Goal: Task Accomplishment & Management: Complete application form

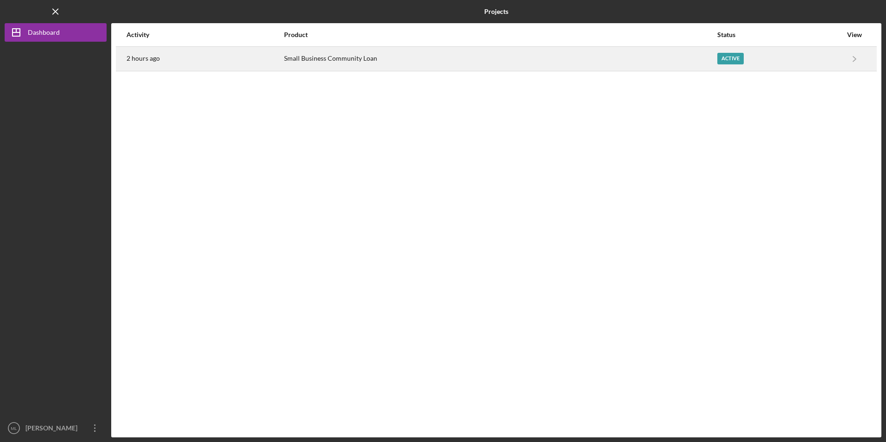
click at [369, 64] on div "Small Business Community Loan" at bounding box center [500, 58] width 432 height 23
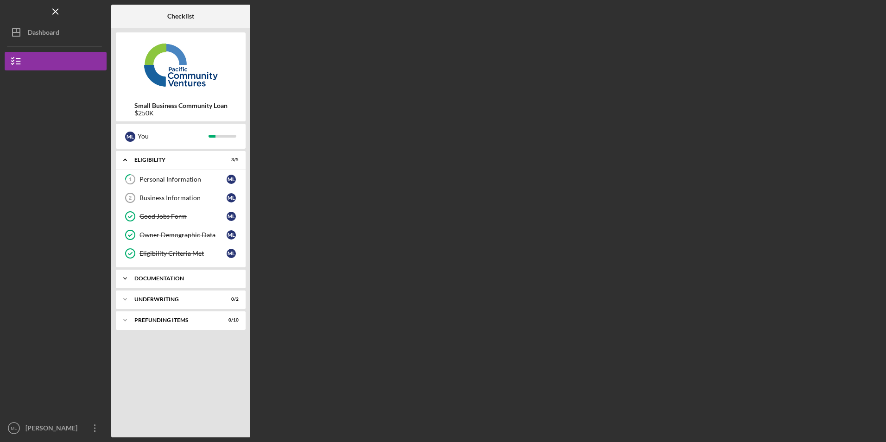
click at [170, 279] on div "Documentation" at bounding box center [184, 279] width 100 height 6
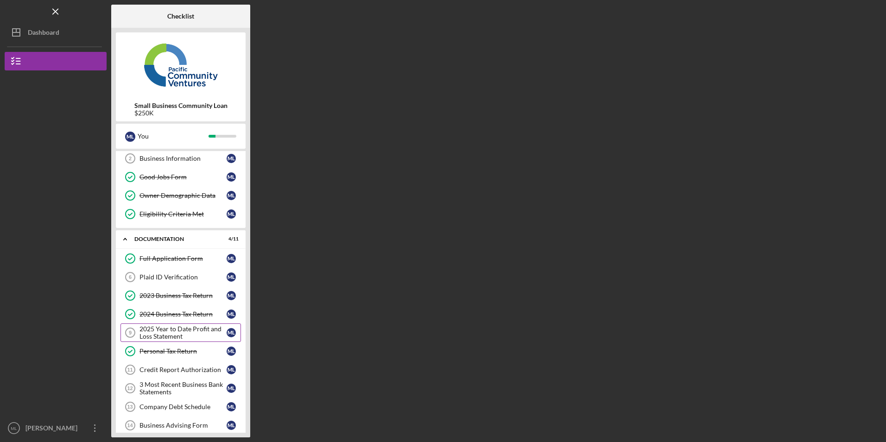
scroll to position [93, 0]
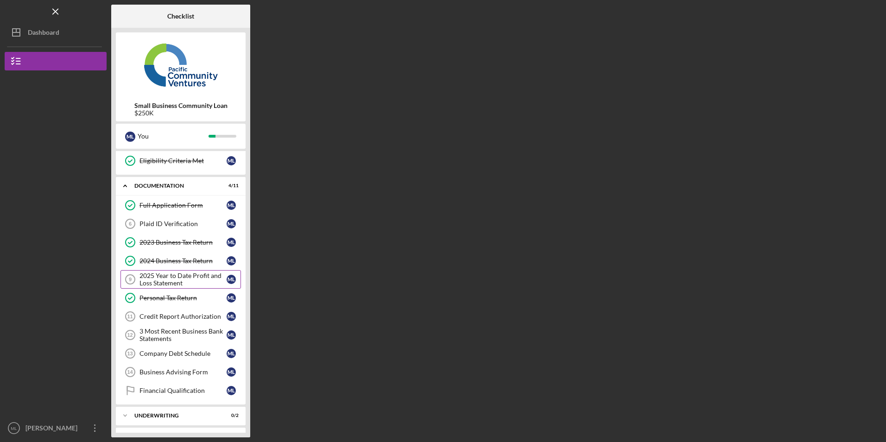
click at [171, 280] on div "2025 Year to Date Profit and Loss Statement" at bounding box center [183, 279] width 87 height 15
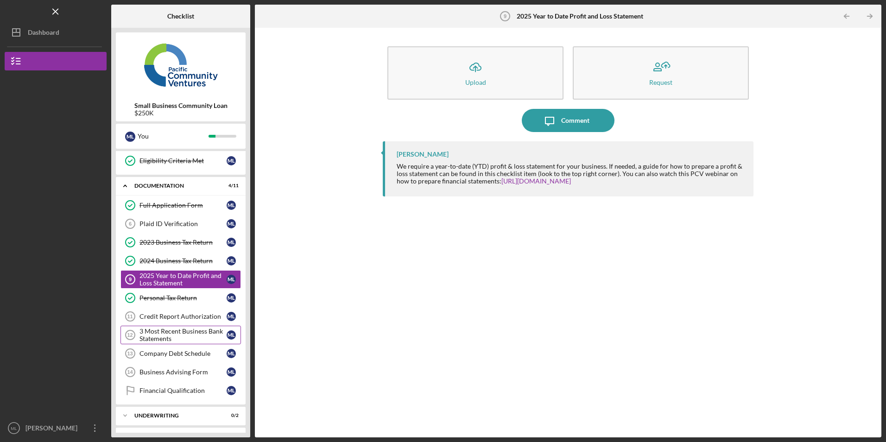
click at [165, 329] on div "3 Most Recent Business Bank Statements" at bounding box center [183, 335] width 87 height 15
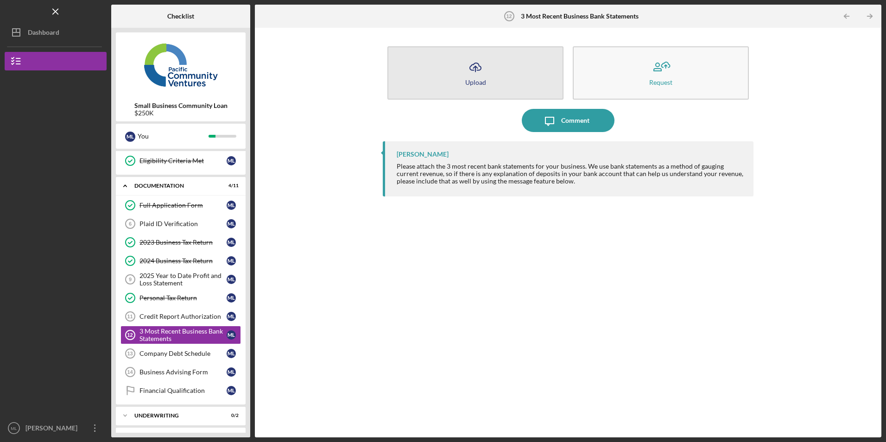
click at [455, 63] on button "Icon/Upload Upload" at bounding box center [476, 72] width 176 height 53
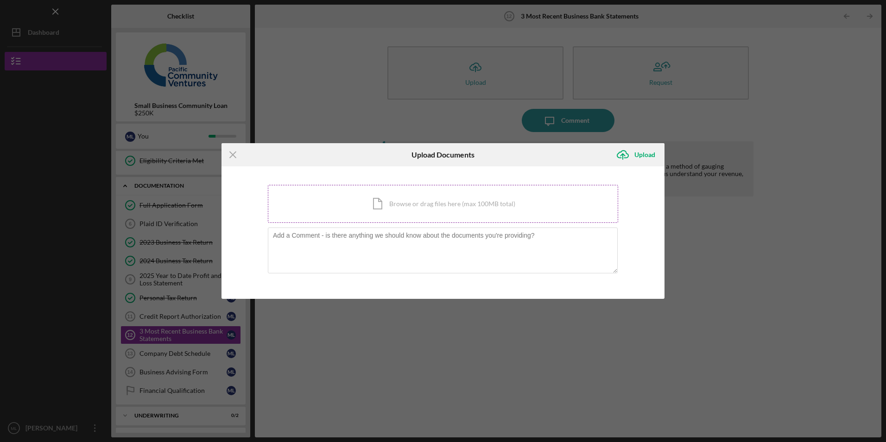
click at [400, 201] on div "Icon/Document Browse or drag files here (max 100MB total) Tap to choose files o…" at bounding box center [443, 204] width 350 height 38
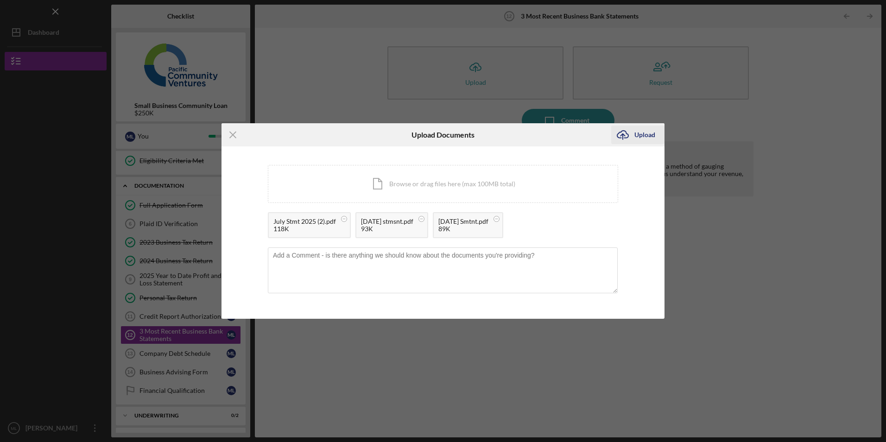
click at [642, 134] on div "Upload" at bounding box center [645, 135] width 21 height 19
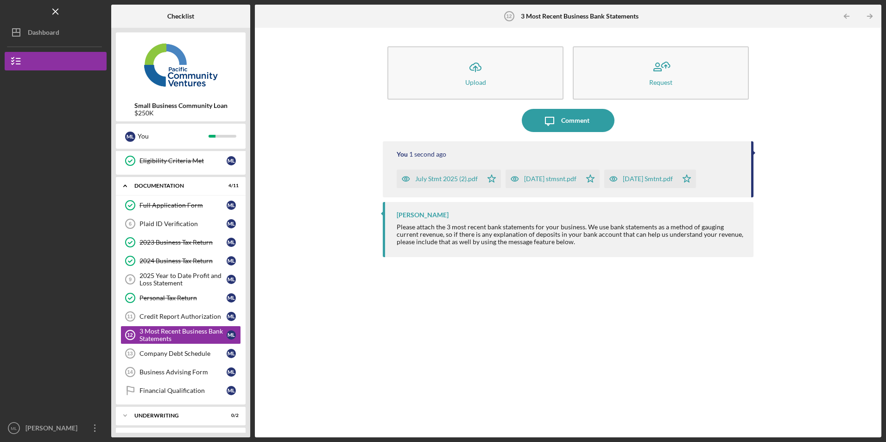
click at [446, 178] on div "July Stmt 2025 (2).pdf" at bounding box center [446, 178] width 63 height 7
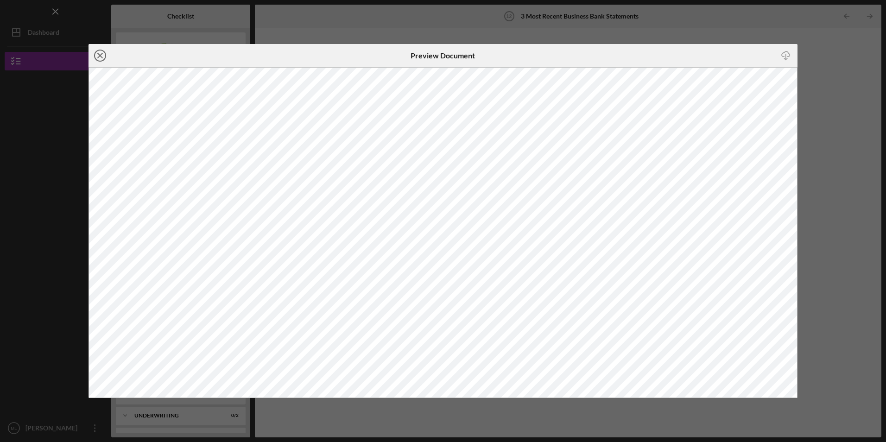
click at [97, 52] on icon "Icon/Close" at bounding box center [100, 55] width 23 height 23
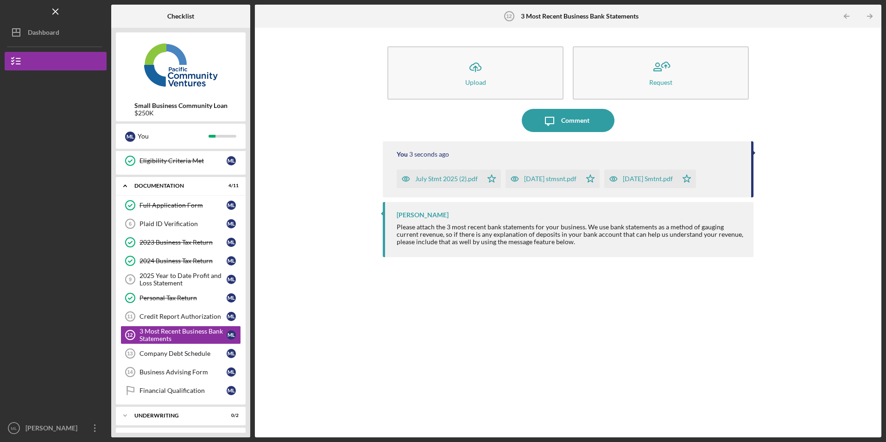
click at [574, 183] on div "June 2025 stmsnt.pdf" at bounding box center [544, 179] width 76 height 19
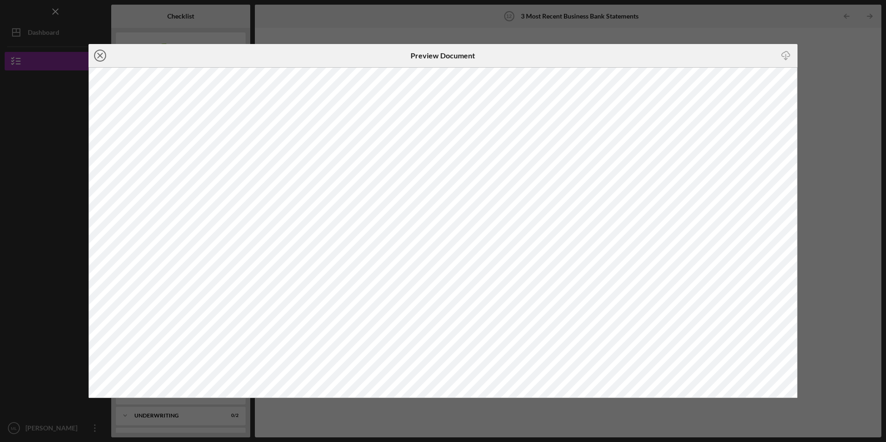
click at [100, 54] on icon "Icon/Close" at bounding box center [100, 55] width 23 height 23
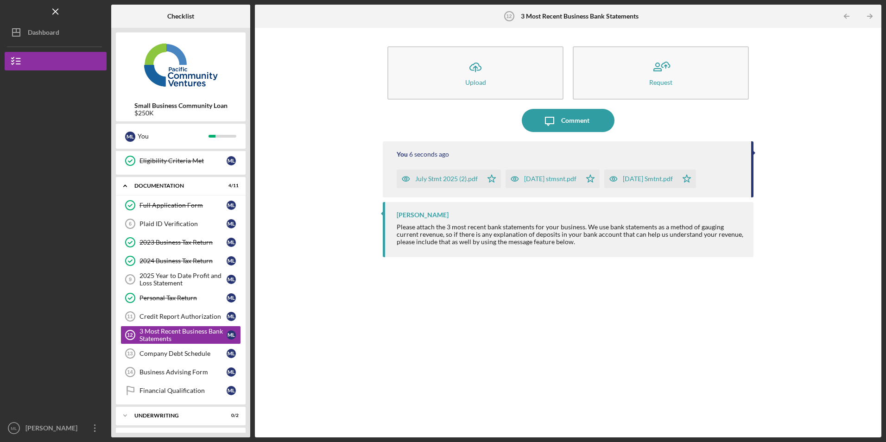
click at [648, 178] on div "May 2025 Smtnt.pdf" at bounding box center [648, 178] width 50 height 7
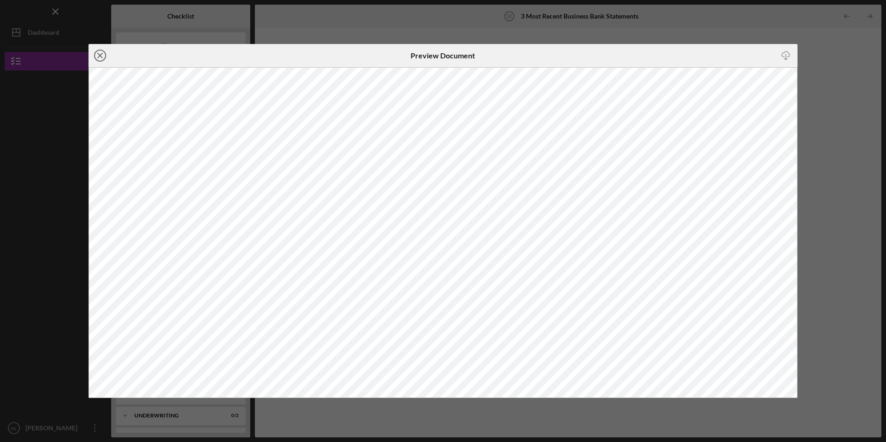
click at [100, 53] on icon "Icon/Close" at bounding box center [100, 55] width 23 height 23
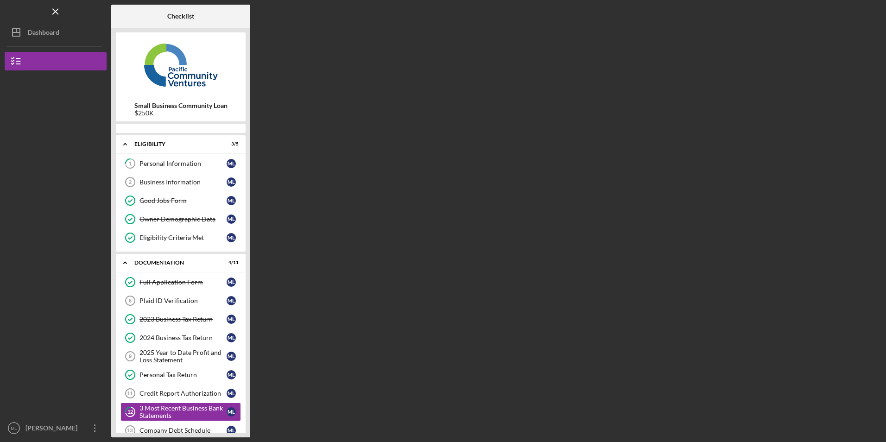
scroll to position [95, 0]
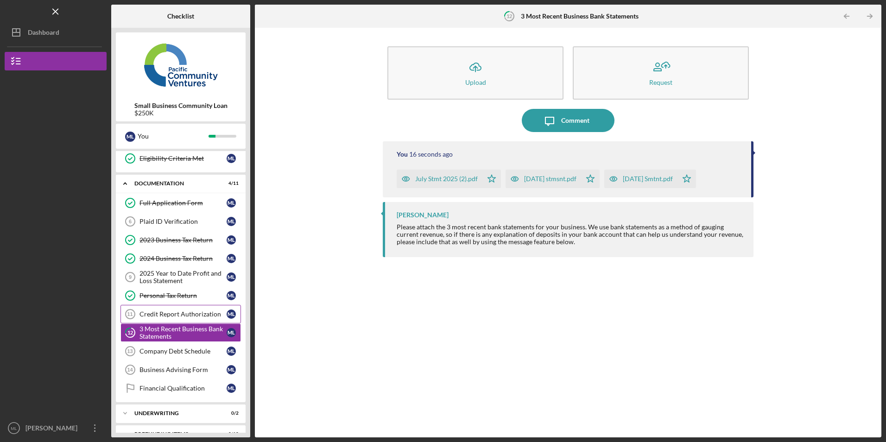
click at [187, 315] on div "Credit Report Authorization" at bounding box center [183, 314] width 87 height 7
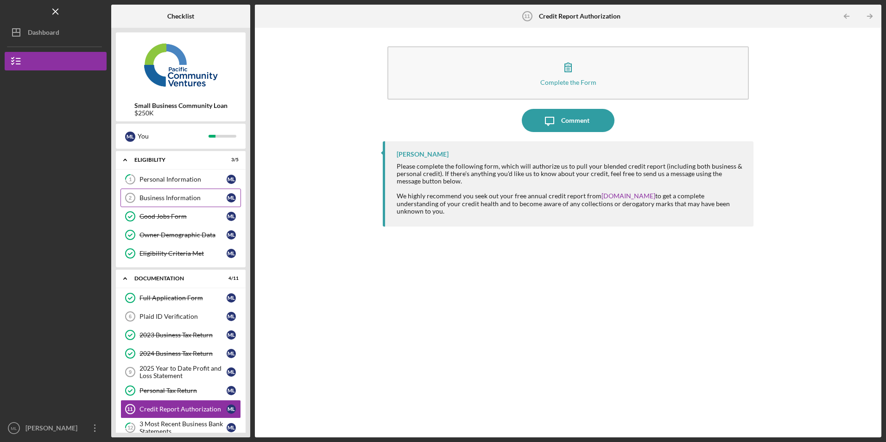
click at [196, 192] on link "Business Information 2 Business Information M L" at bounding box center [181, 198] width 121 height 19
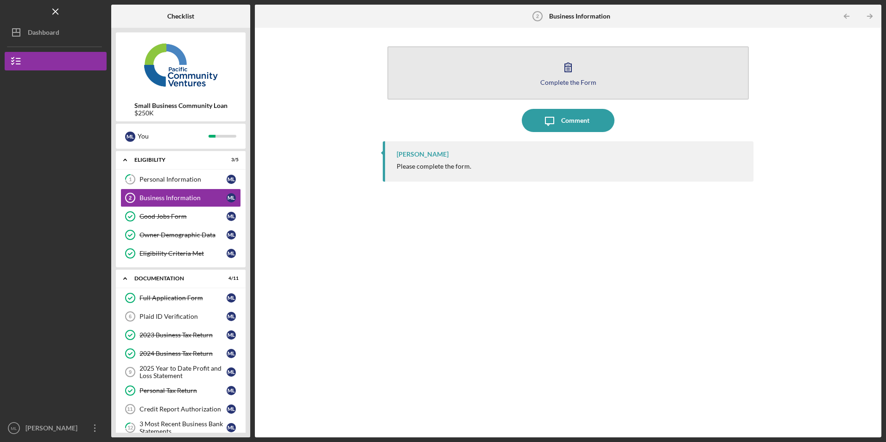
click at [477, 61] on button "Complete the Form Form" at bounding box center [568, 72] width 361 height 53
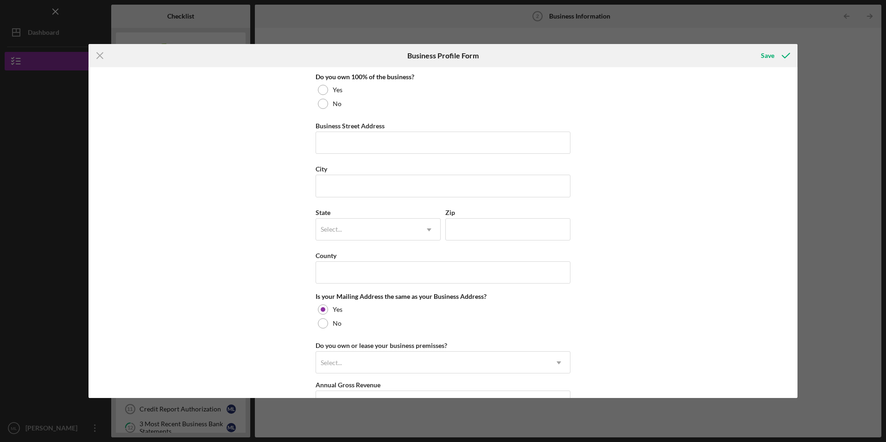
scroll to position [371, 0]
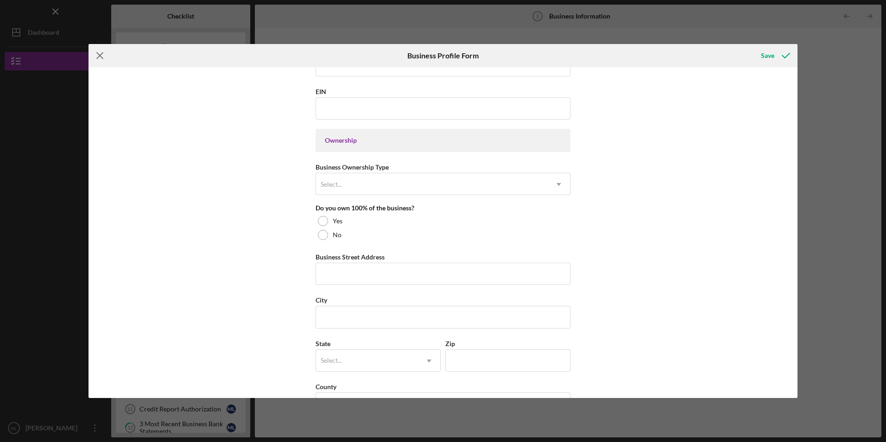
click at [97, 52] on icon "Icon/Menu Close" at bounding box center [100, 55] width 23 height 23
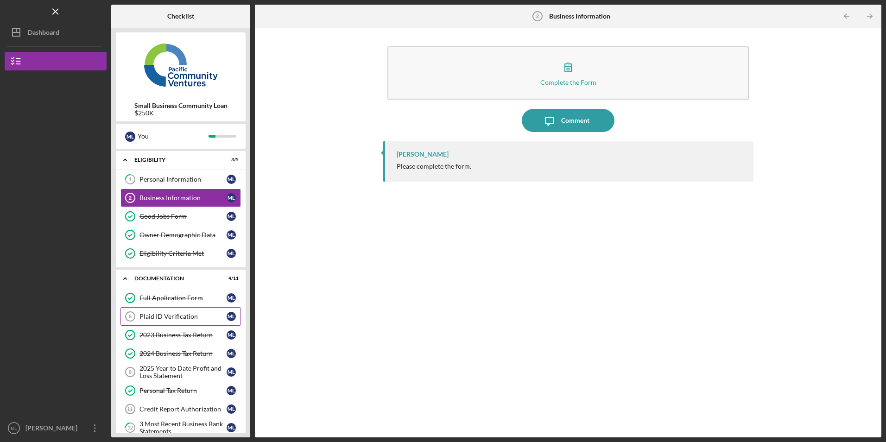
scroll to position [111, 0]
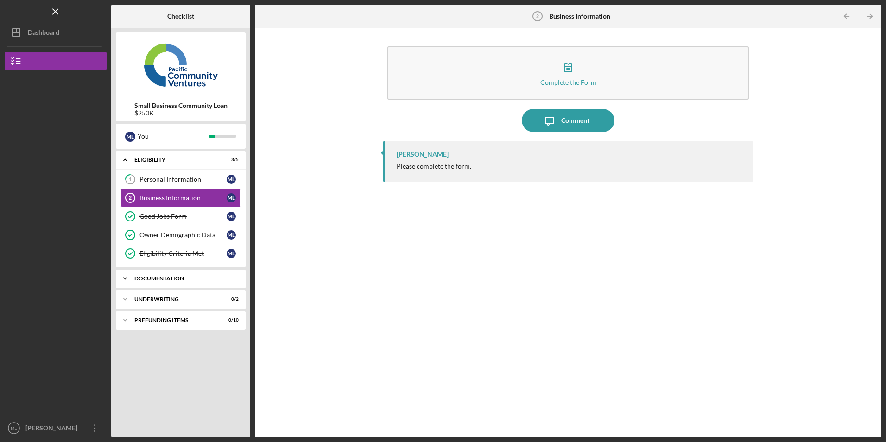
click at [151, 284] on div "Icon/Expander Documentation 4 / 11" at bounding box center [181, 278] width 130 height 19
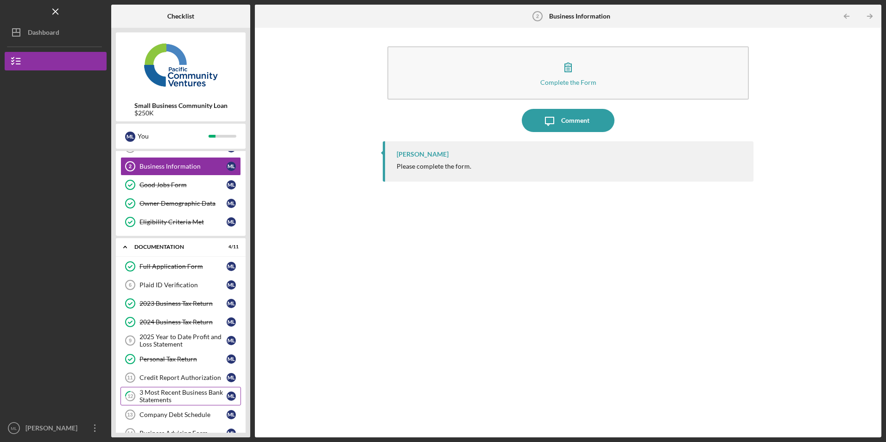
scroll to position [93, 0]
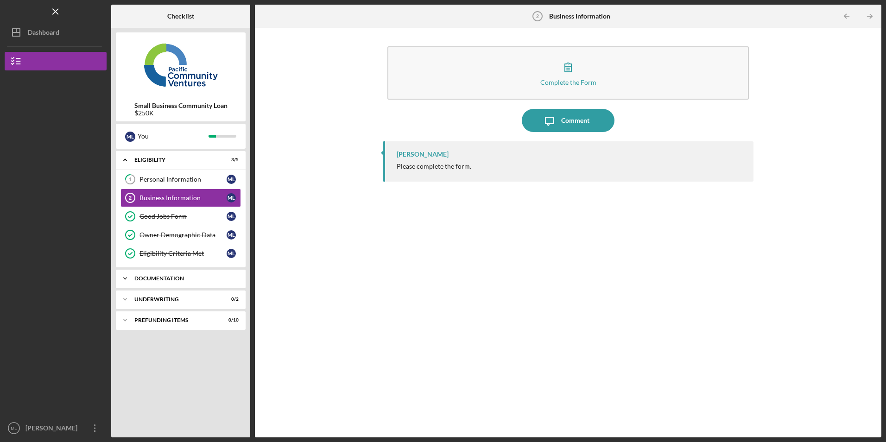
click at [160, 281] on div "Documentation" at bounding box center [184, 279] width 100 height 6
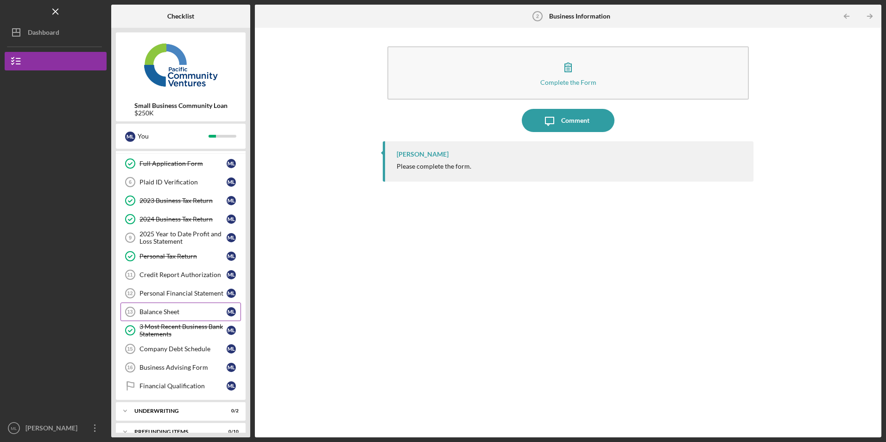
scroll to position [148, 0]
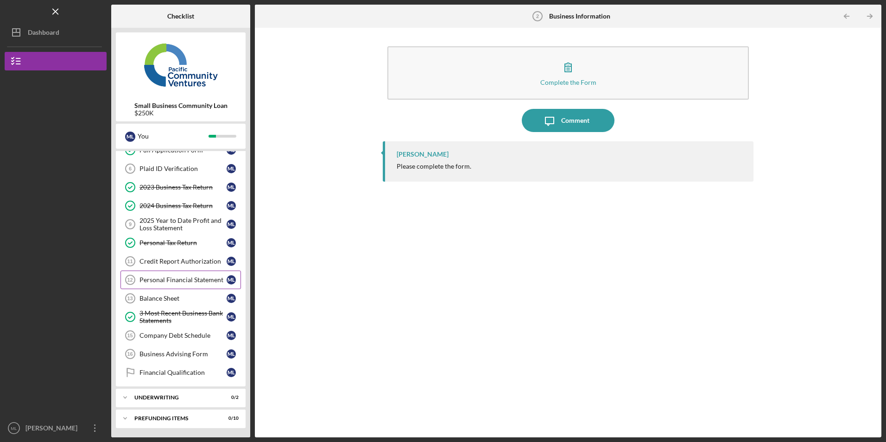
click at [158, 278] on div "Personal Financial Statement" at bounding box center [183, 279] width 87 height 7
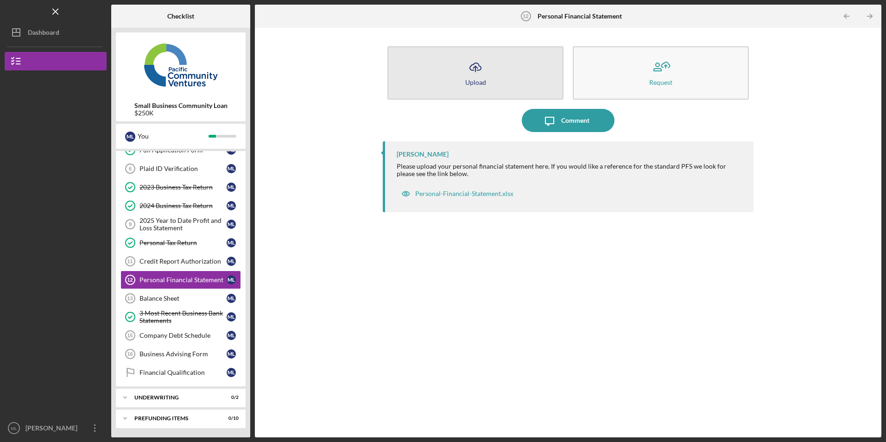
click at [470, 74] on icon "Icon/Upload" at bounding box center [475, 67] width 23 height 23
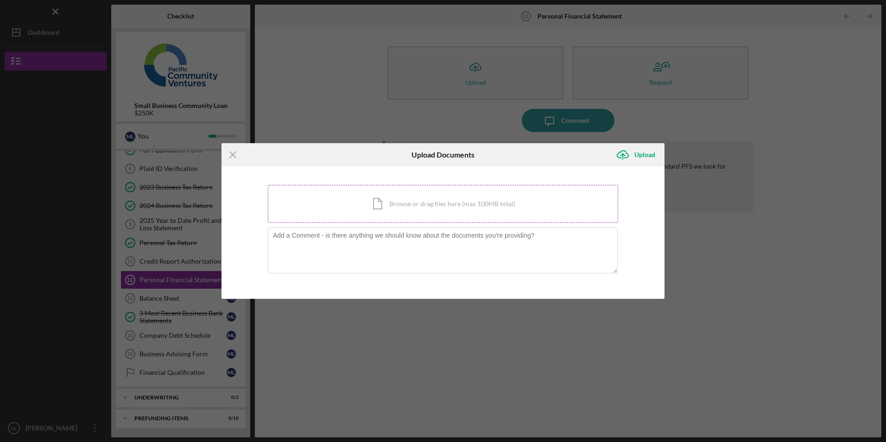
click at [339, 211] on div "Icon/Document Browse or drag files here (max 100MB total) Tap to choose files o…" at bounding box center [443, 204] width 350 height 38
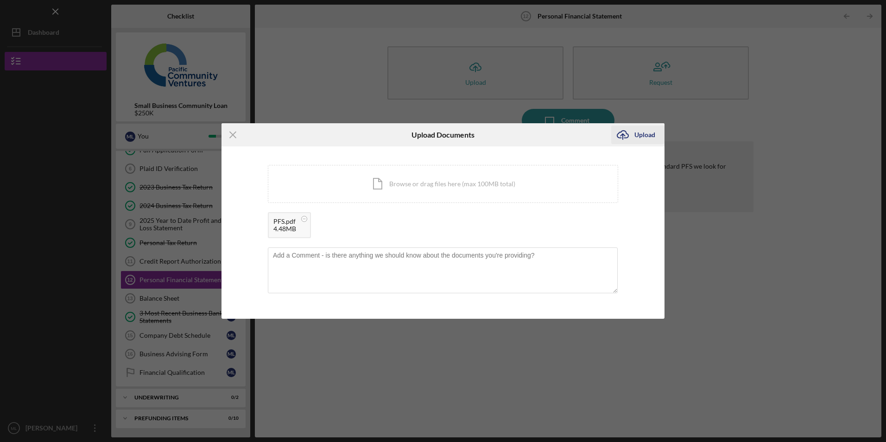
click at [635, 138] on div "Upload" at bounding box center [645, 135] width 21 height 19
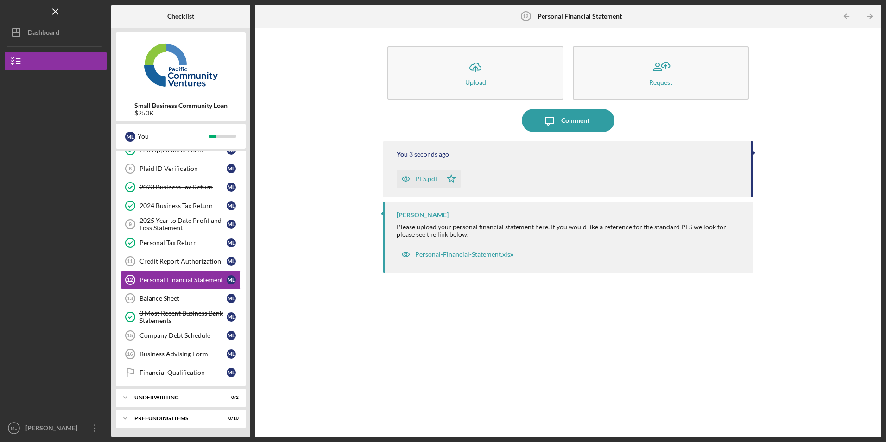
click at [414, 176] on icon "button" at bounding box center [406, 179] width 19 height 19
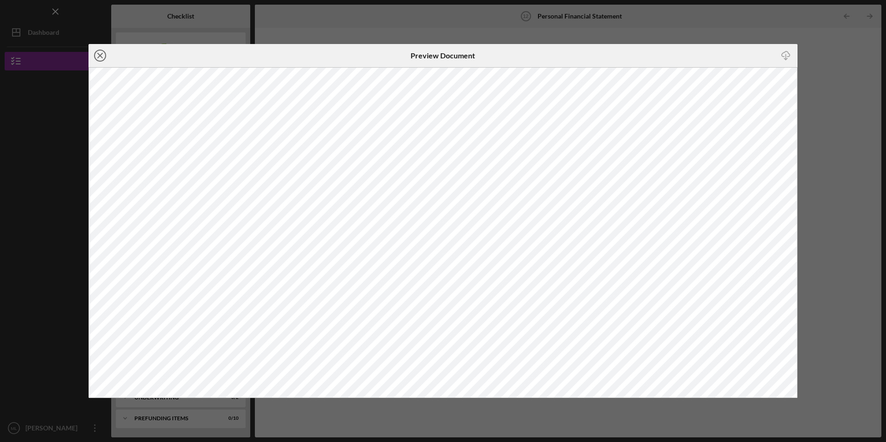
click at [102, 54] on line at bounding box center [100, 55] width 5 height 5
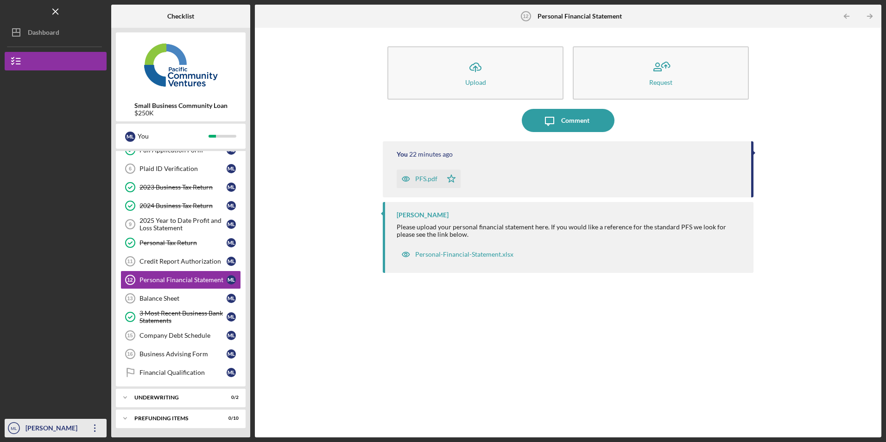
click at [77, 428] on div "[PERSON_NAME]" at bounding box center [53, 429] width 60 height 21
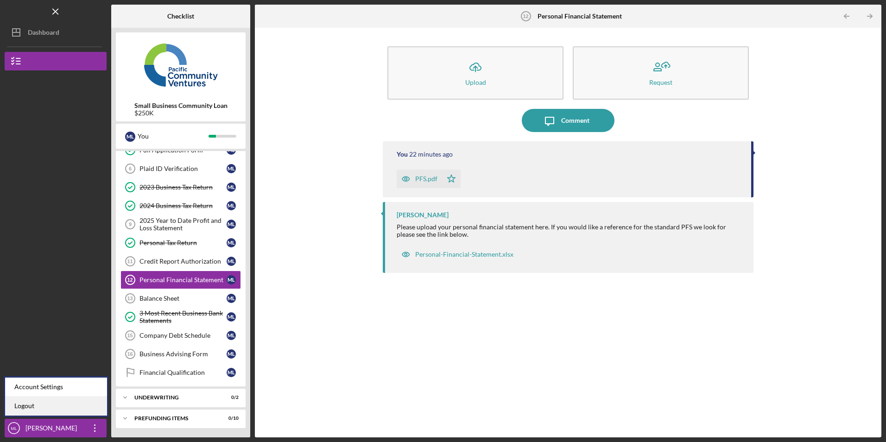
click at [64, 410] on link "Logout" at bounding box center [56, 406] width 102 height 19
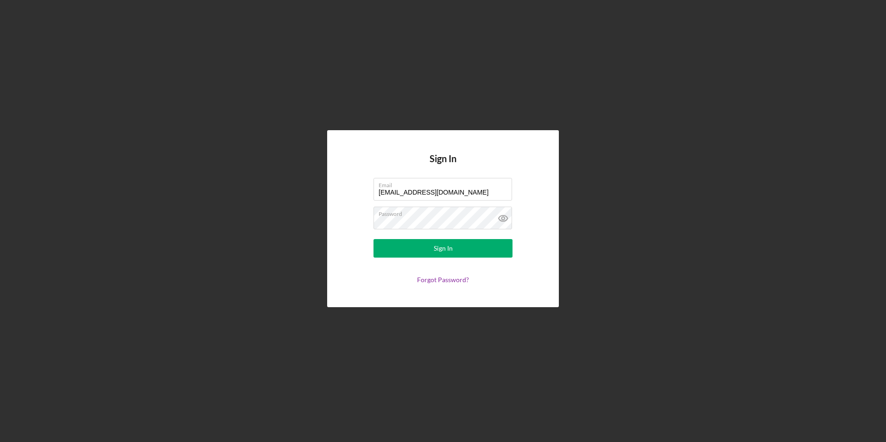
drag, startPoint x: 466, startPoint y: 190, endPoint x: 257, endPoint y: 190, distance: 208.6
click at [257, 190] on div "Sign In Email marcyluna75@icloud.com Password Sign In Forgot Password?" at bounding box center [443, 219] width 877 height 438
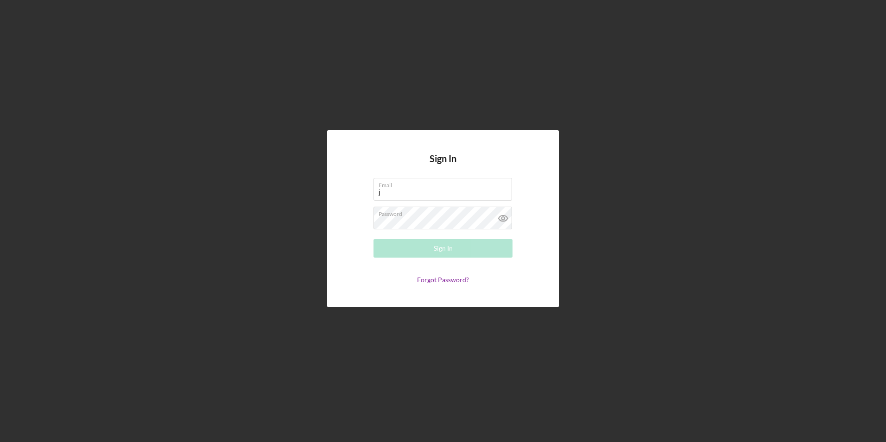
type input "juarezgenaro1234@gmail.com"
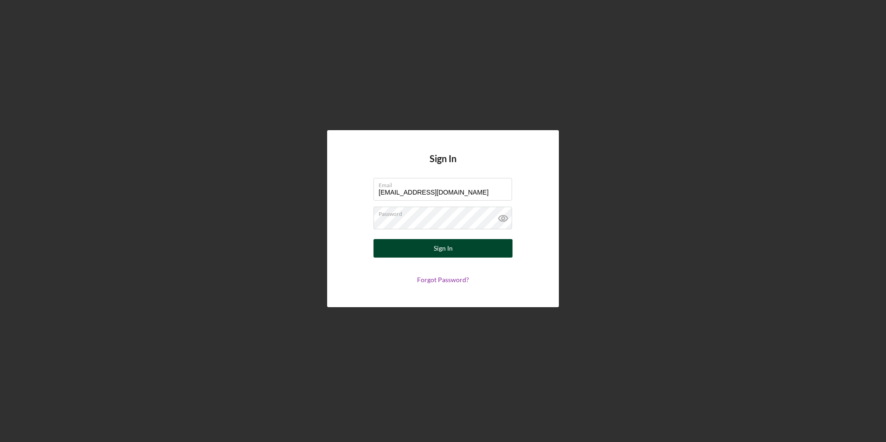
click at [398, 246] on button "Sign In" at bounding box center [443, 248] width 139 height 19
